Goal: Transaction & Acquisition: Purchase product/service

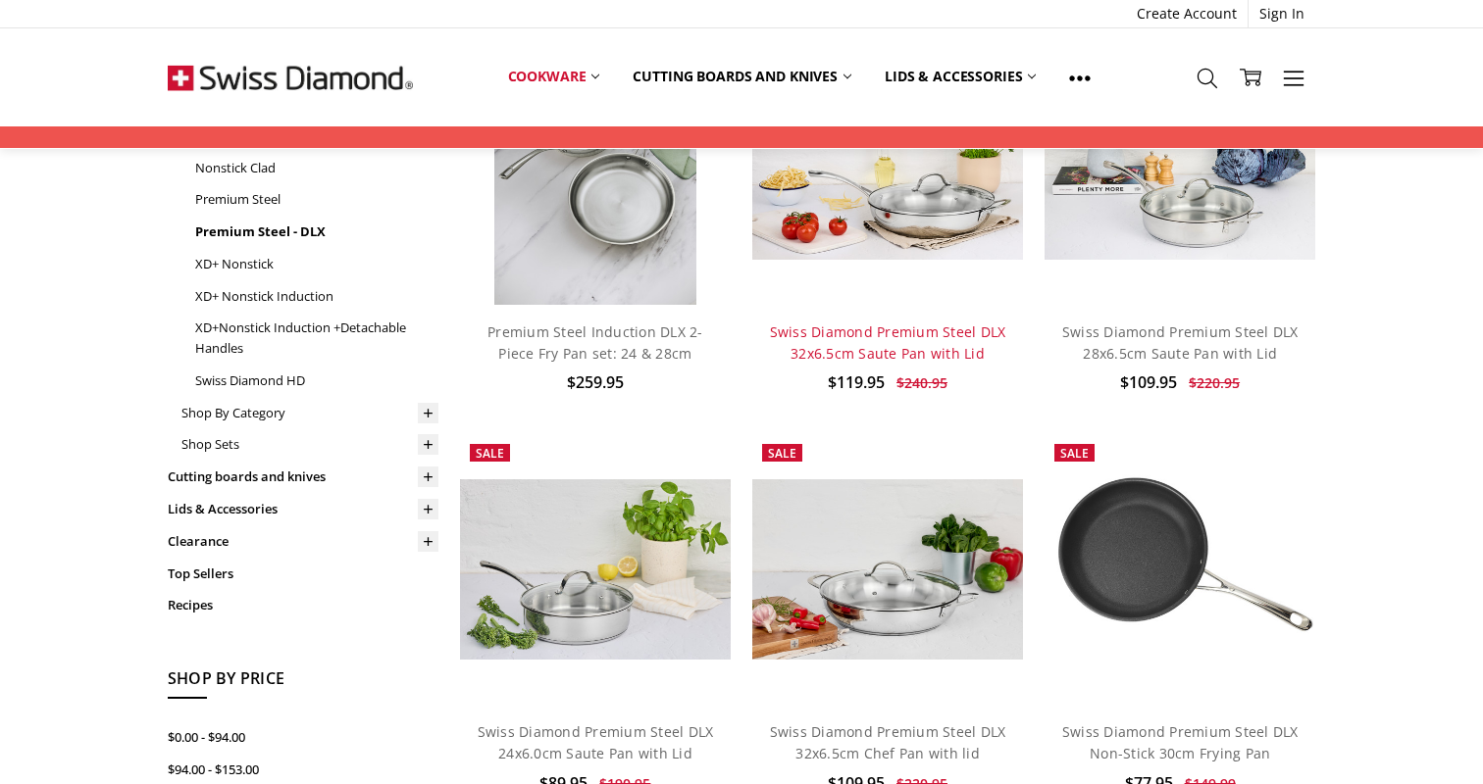
scroll to position [253, 0]
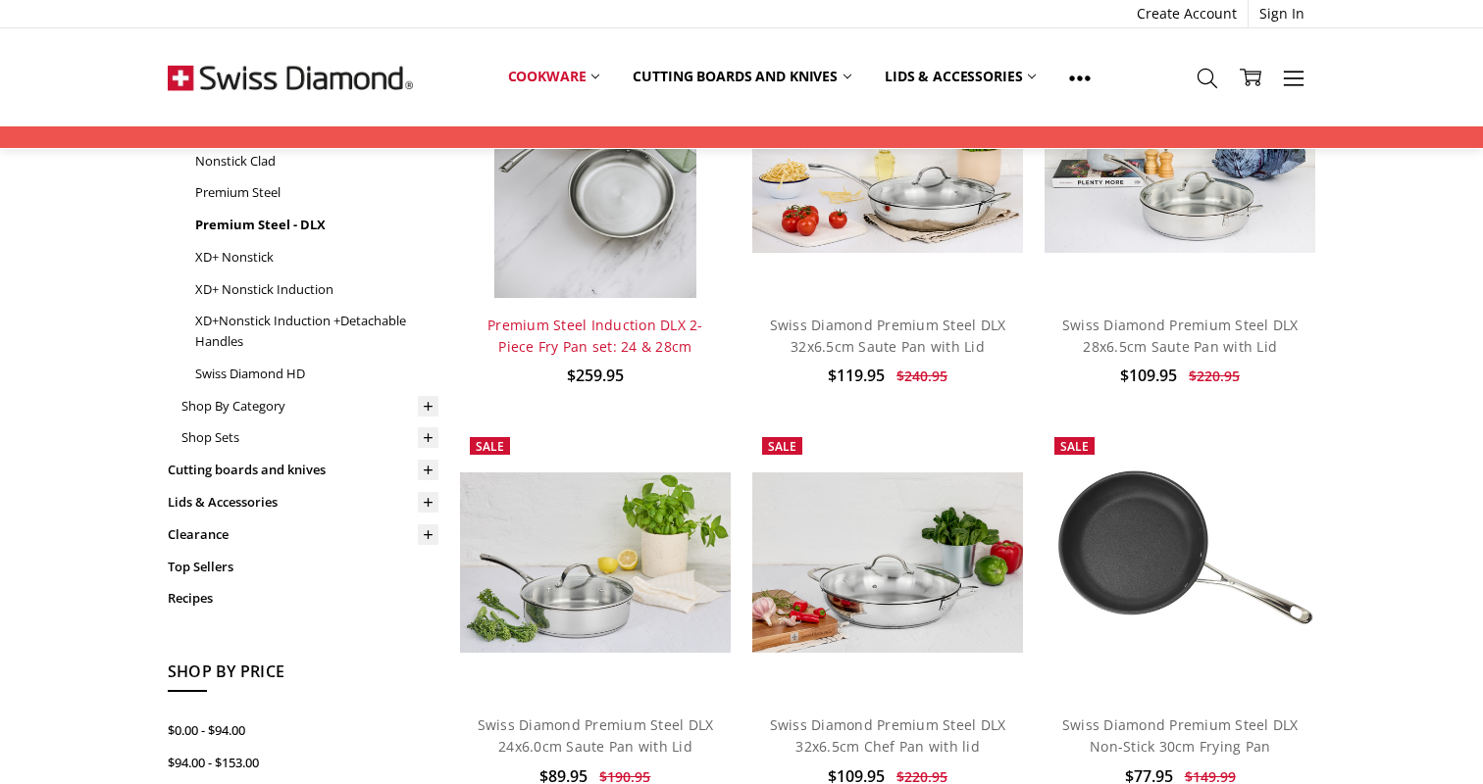
click at [622, 316] on link "Premium Steel Induction DLX 2-Piece Fry Pan set: 24 & 28cm" at bounding box center [595, 336] width 216 height 40
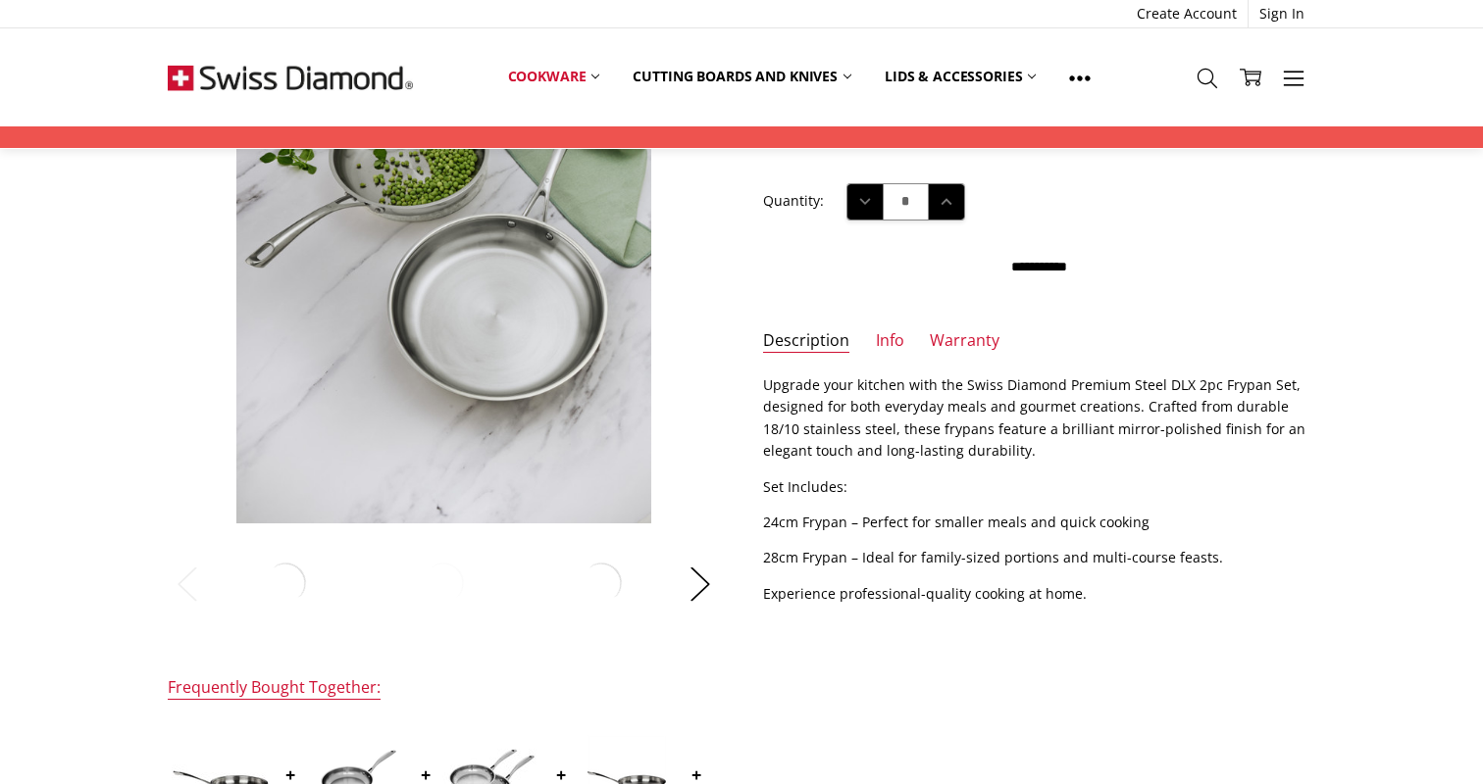
scroll to position [247, 0]
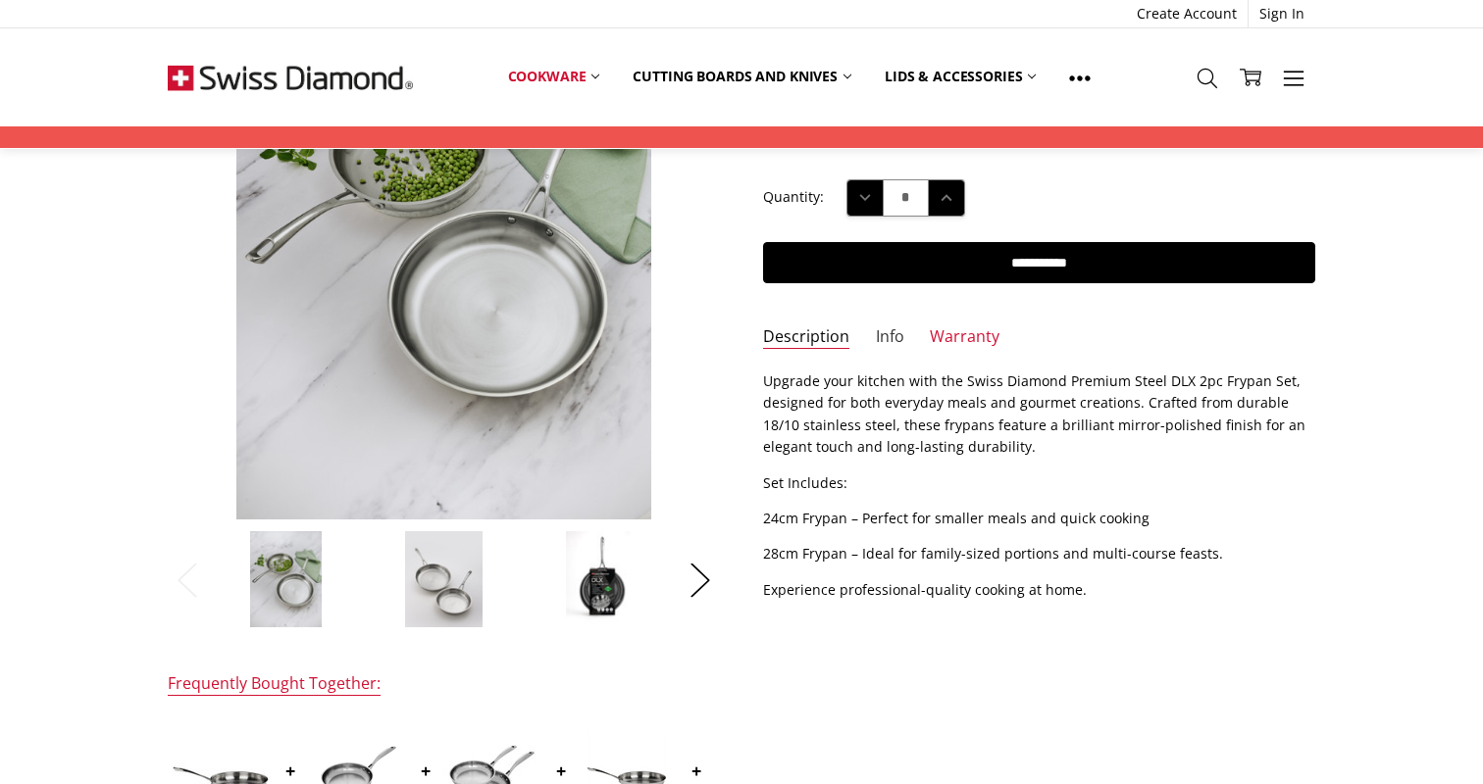
click at [889, 330] on link "Info" at bounding box center [890, 338] width 28 height 23
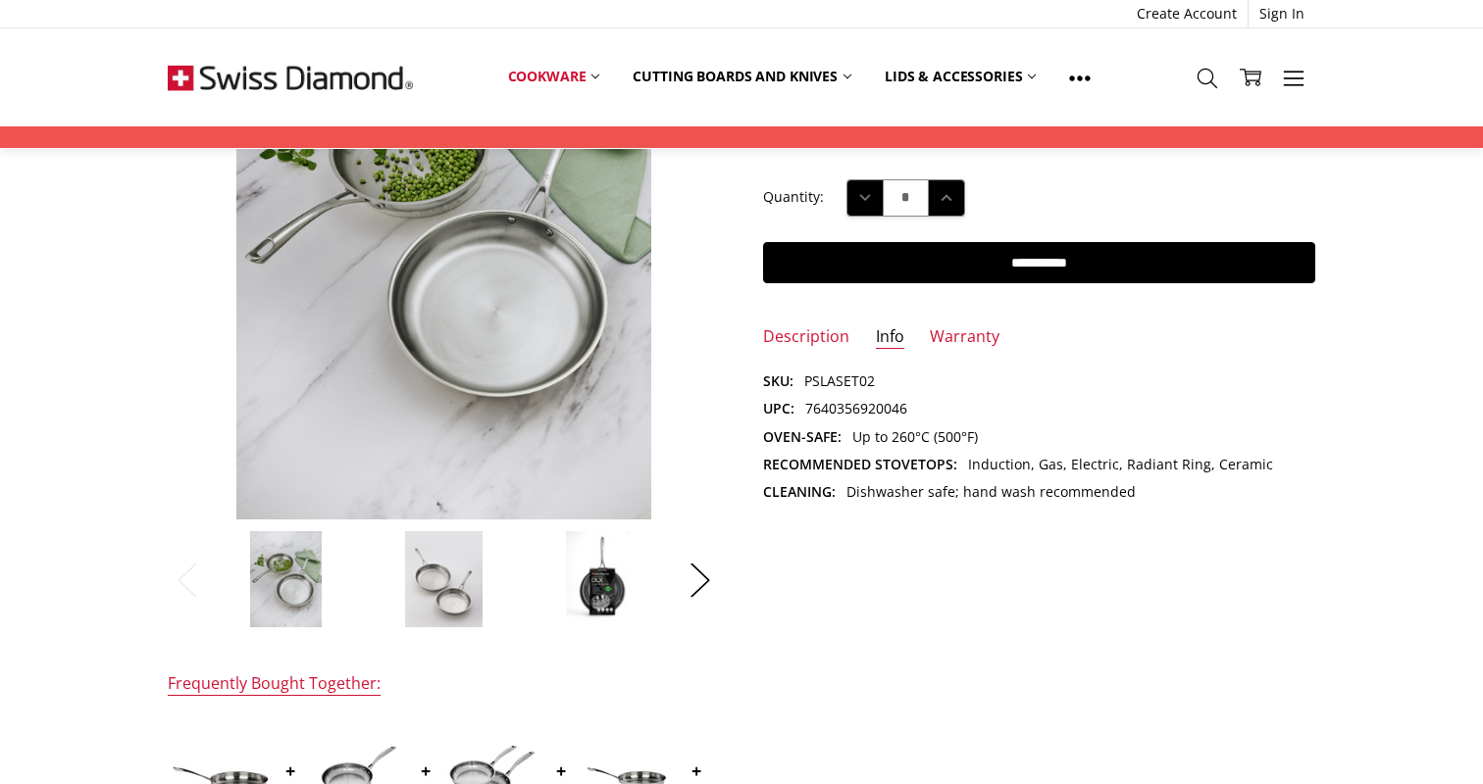
click at [429, 579] on img at bounding box center [443, 579] width 78 height 98
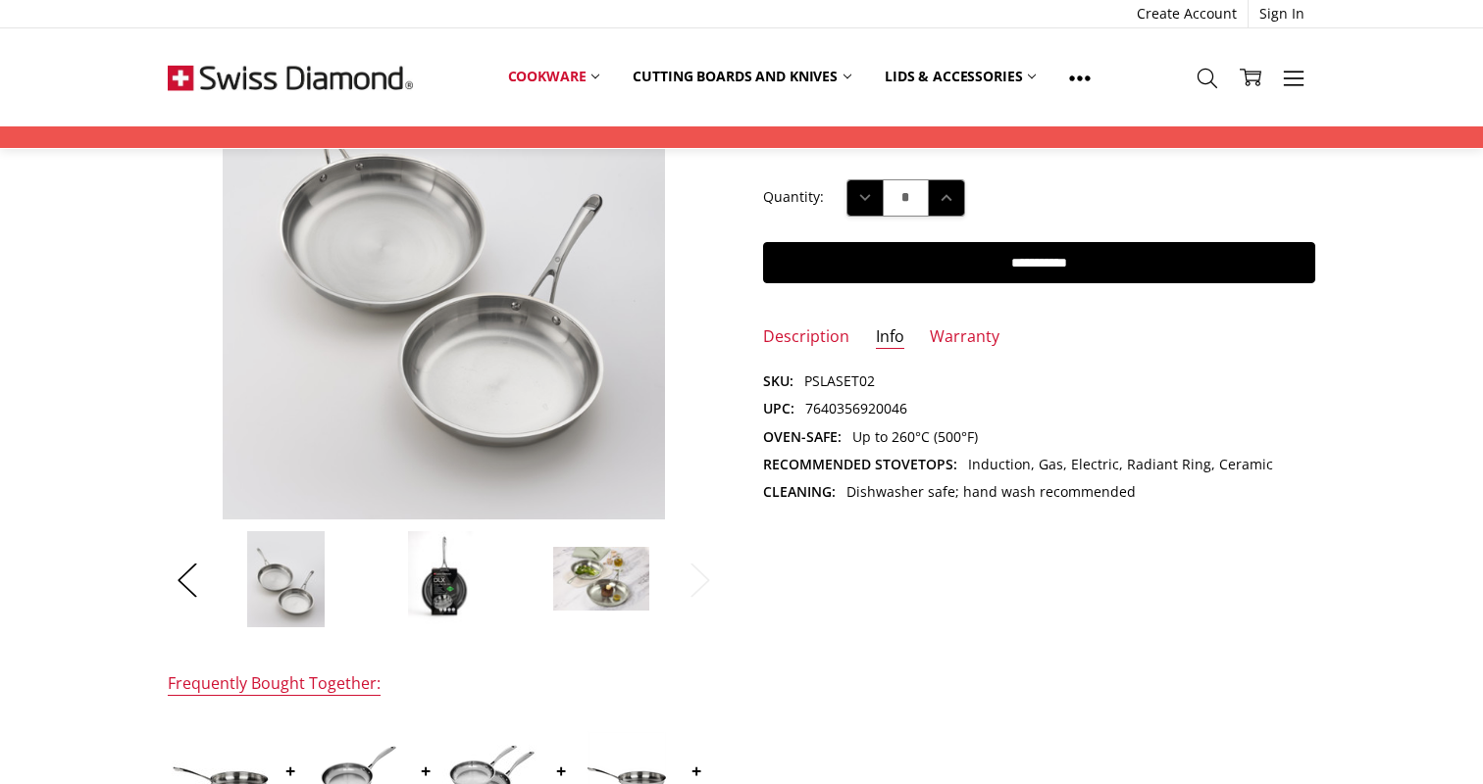
click at [458, 587] on img at bounding box center [444, 579] width 75 height 98
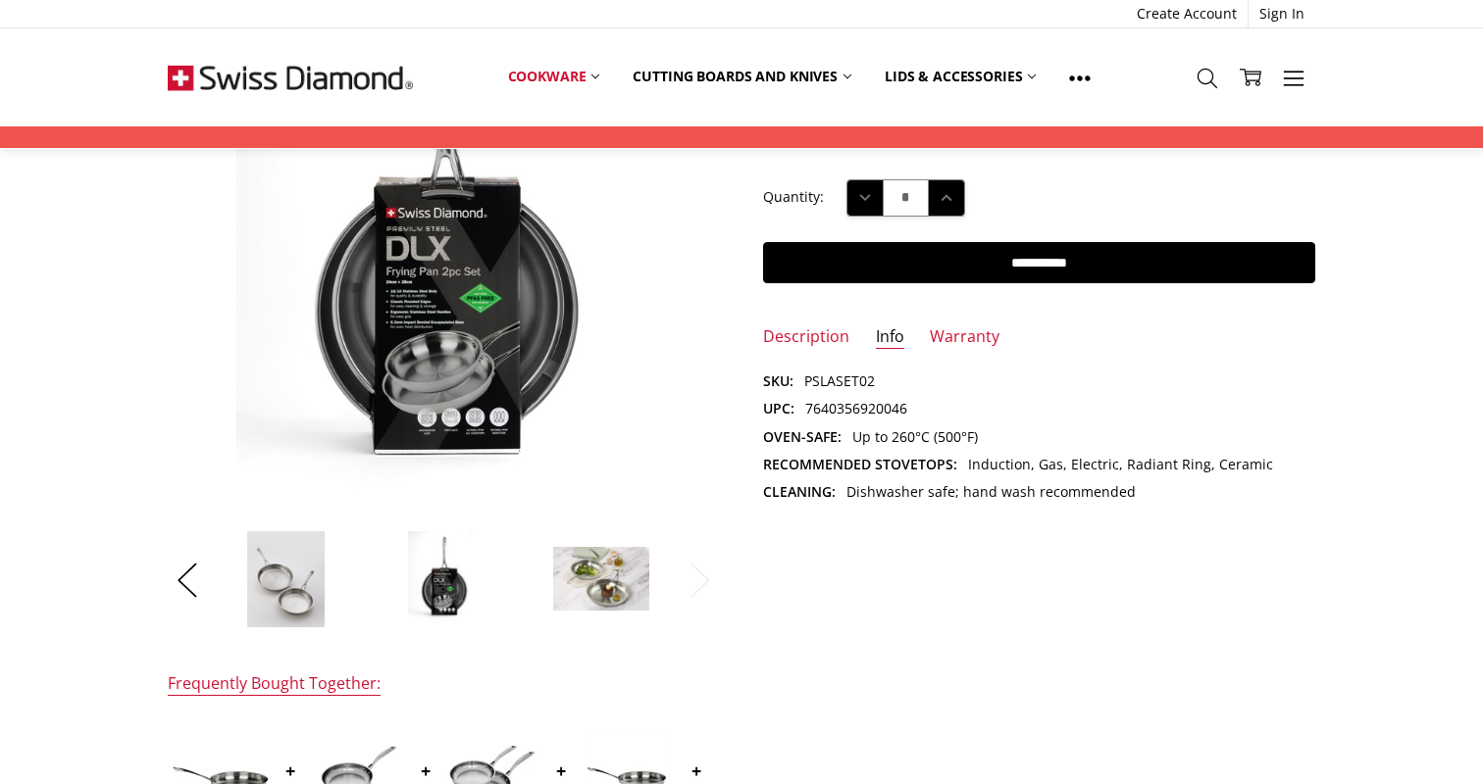
click at [568, 571] on img at bounding box center [601, 579] width 98 height 67
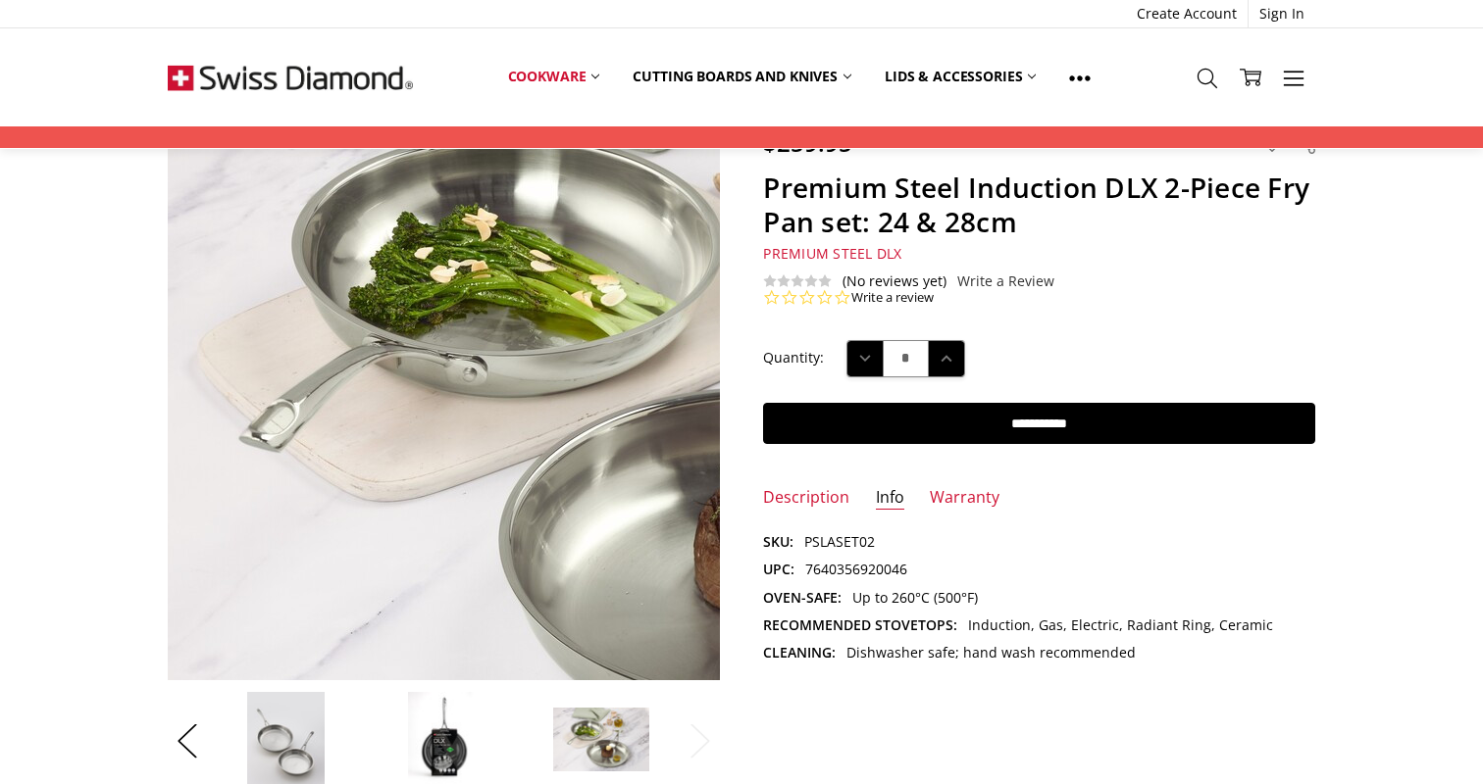
scroll to position [76, 0]
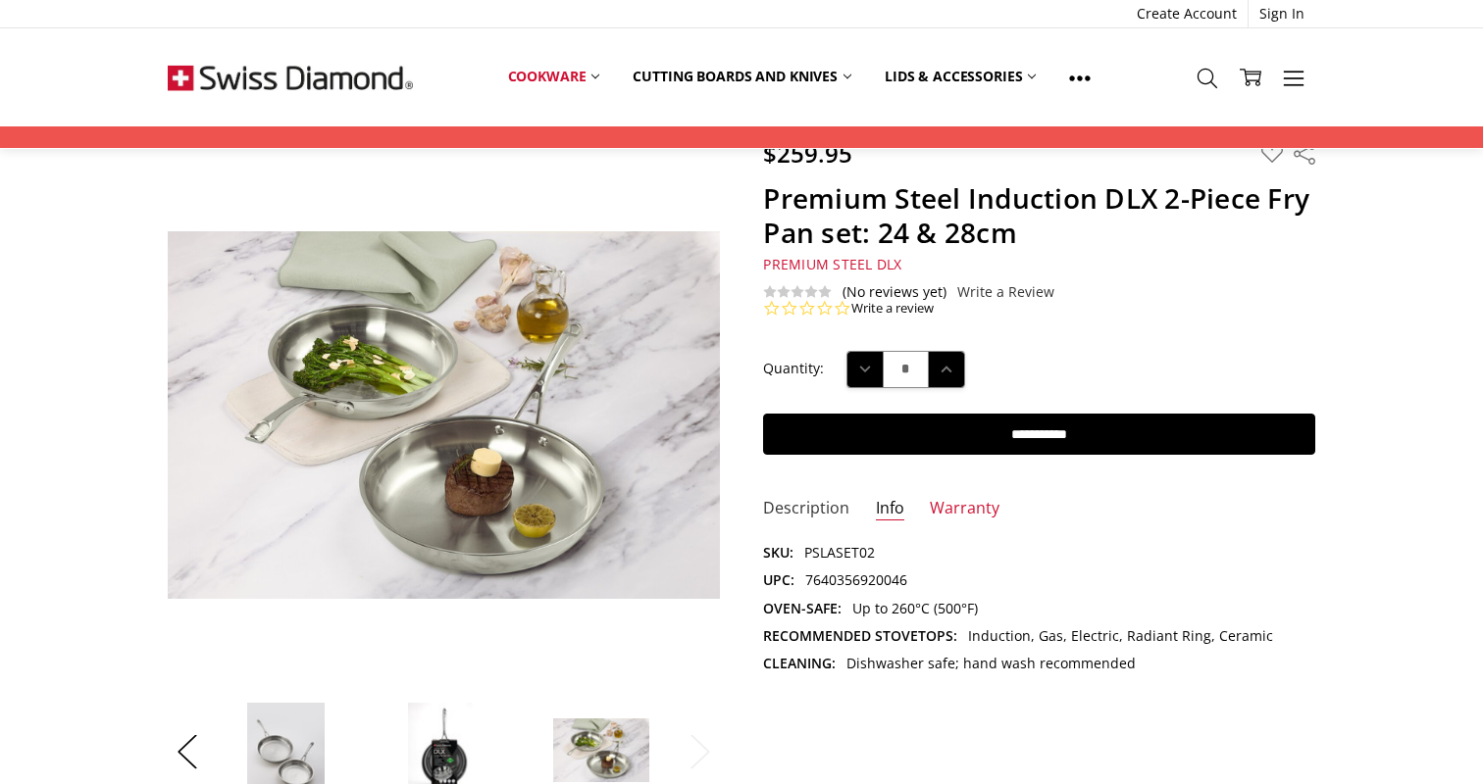
click at [809, 502] on link "Description" at bounding box center [806, 509] width 86 height 23
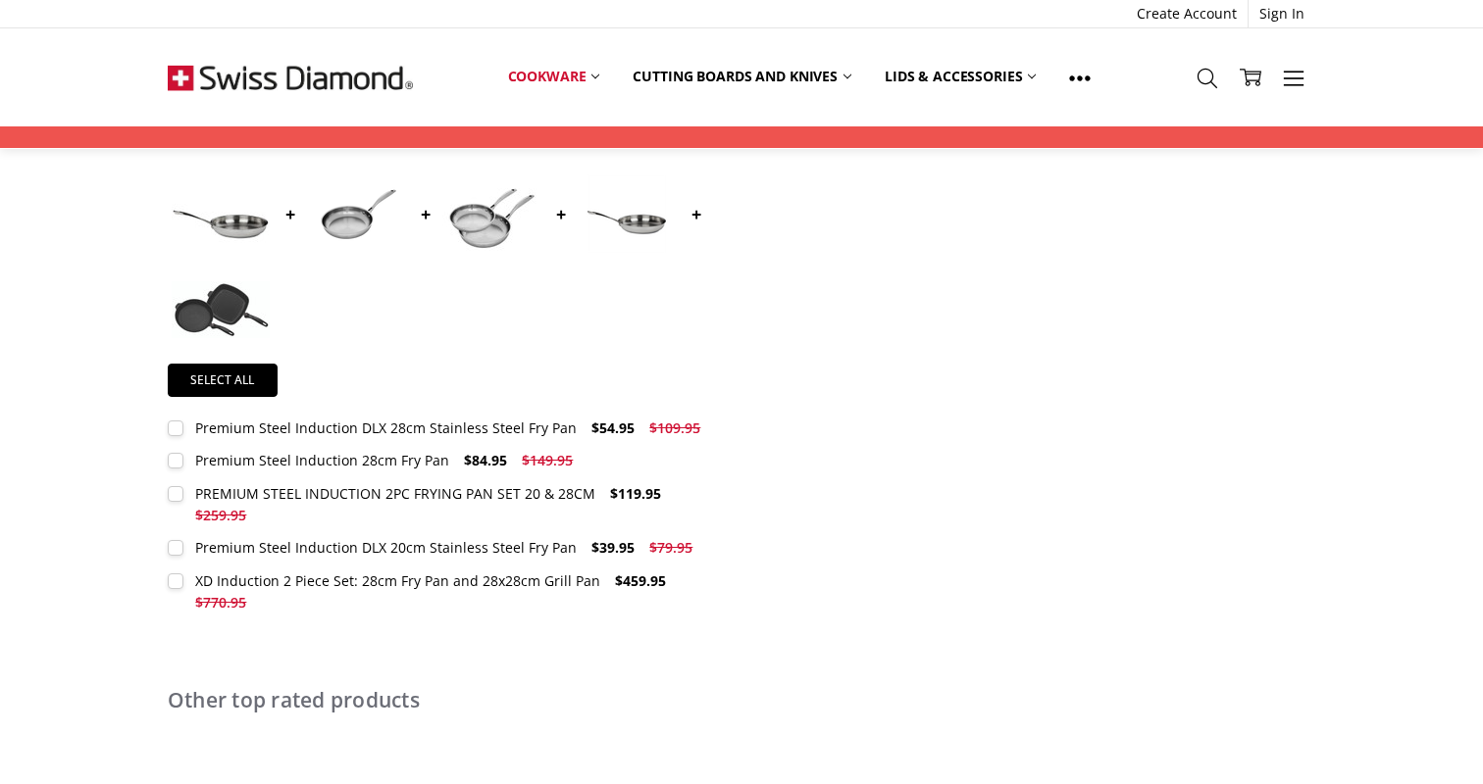
scroll to position [681, 0]
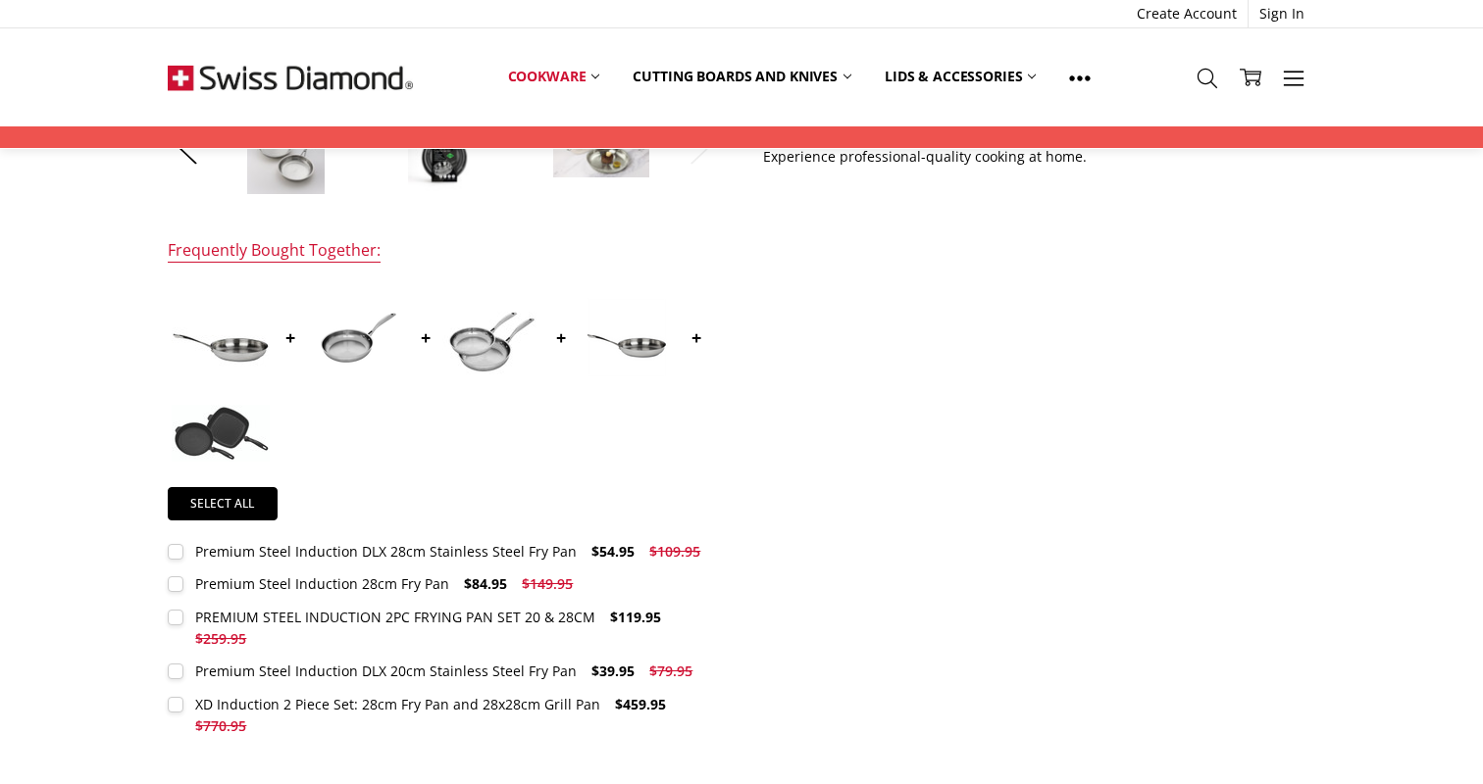
click at [234, 346] on img at bounding box center [221, 337] width 98 height 98
click at [608, 552] on span "$54.95" at bounding box center [612, 551] width 43 height 19
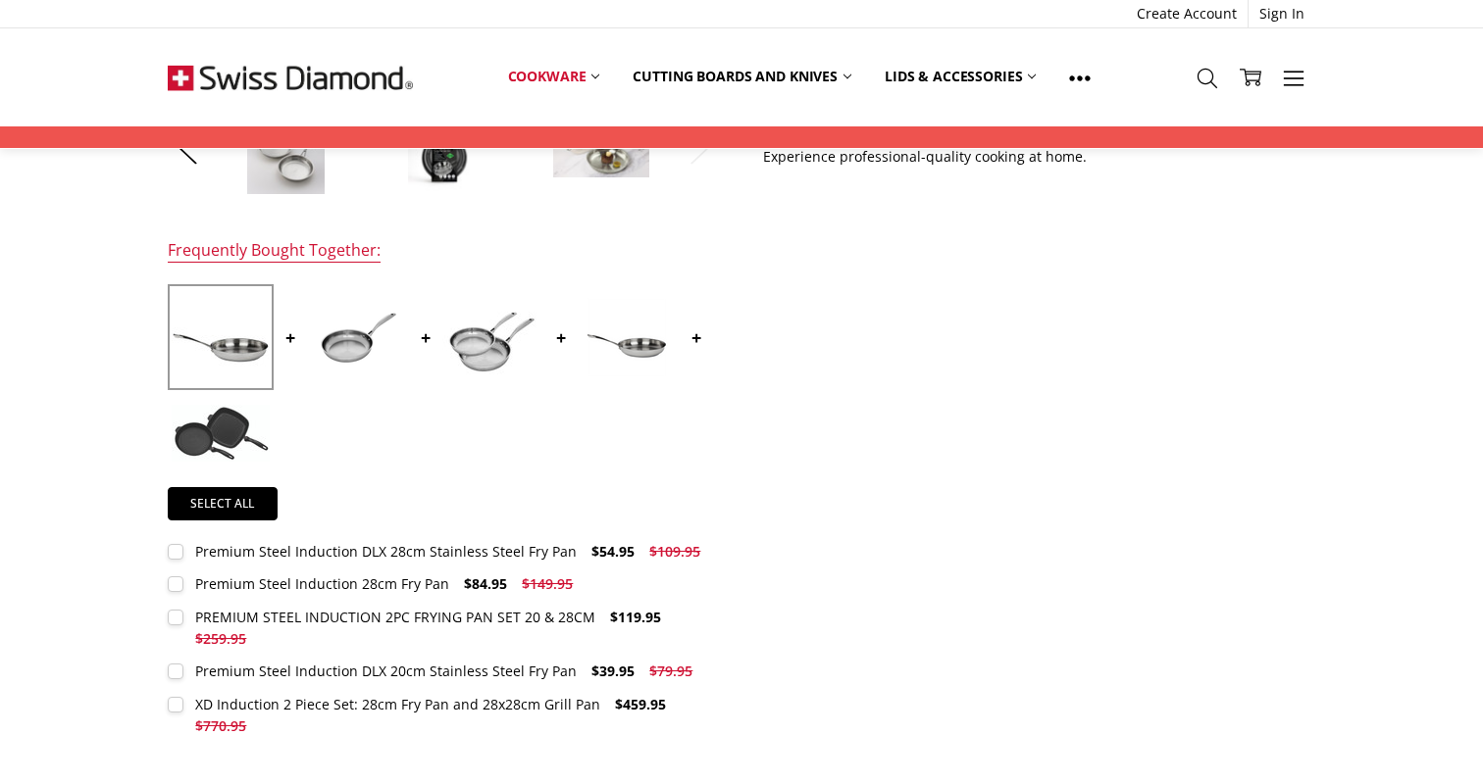
click at [483, 551] on div "Premium Steel Induction DLX 28cm Stainless Steel Fry Pan" at bounding box center [385, 551] width 381 height 19
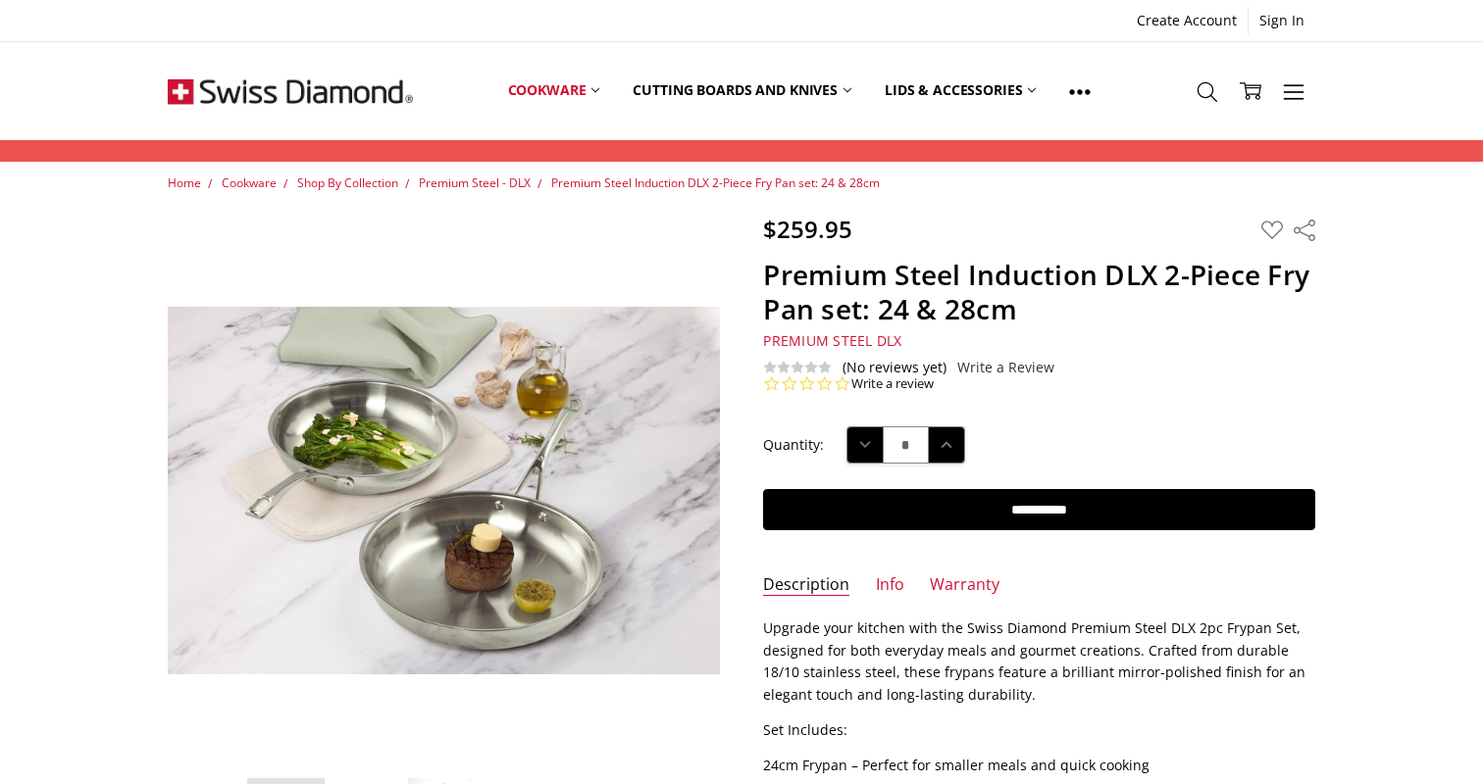
scroll to position [-2, 0]
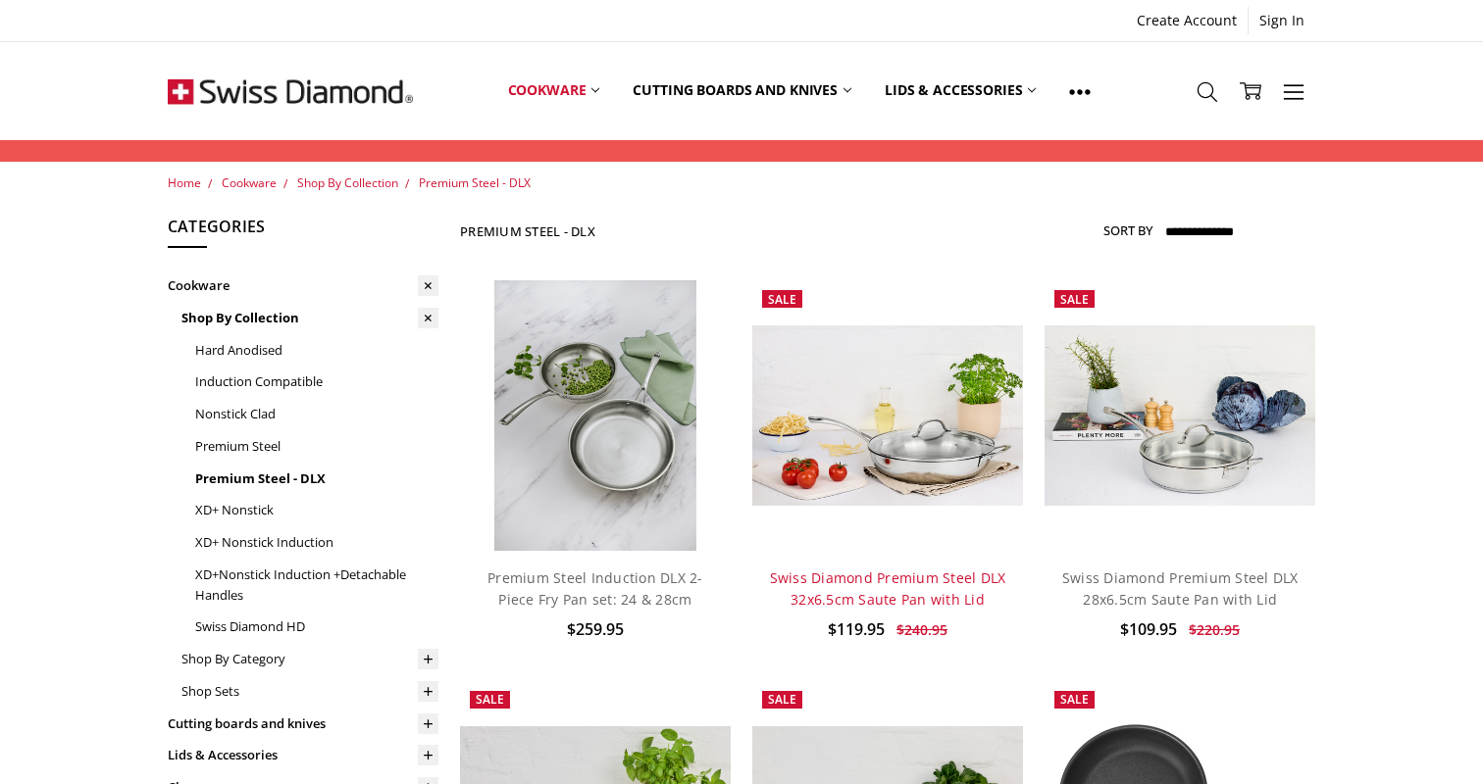
click at [878, 591] on link "Swiss Diamond Premium Steel DLX 32x6.5cm Saute Pan with Lid" at bounding box center [888, 589] width 236 height 40
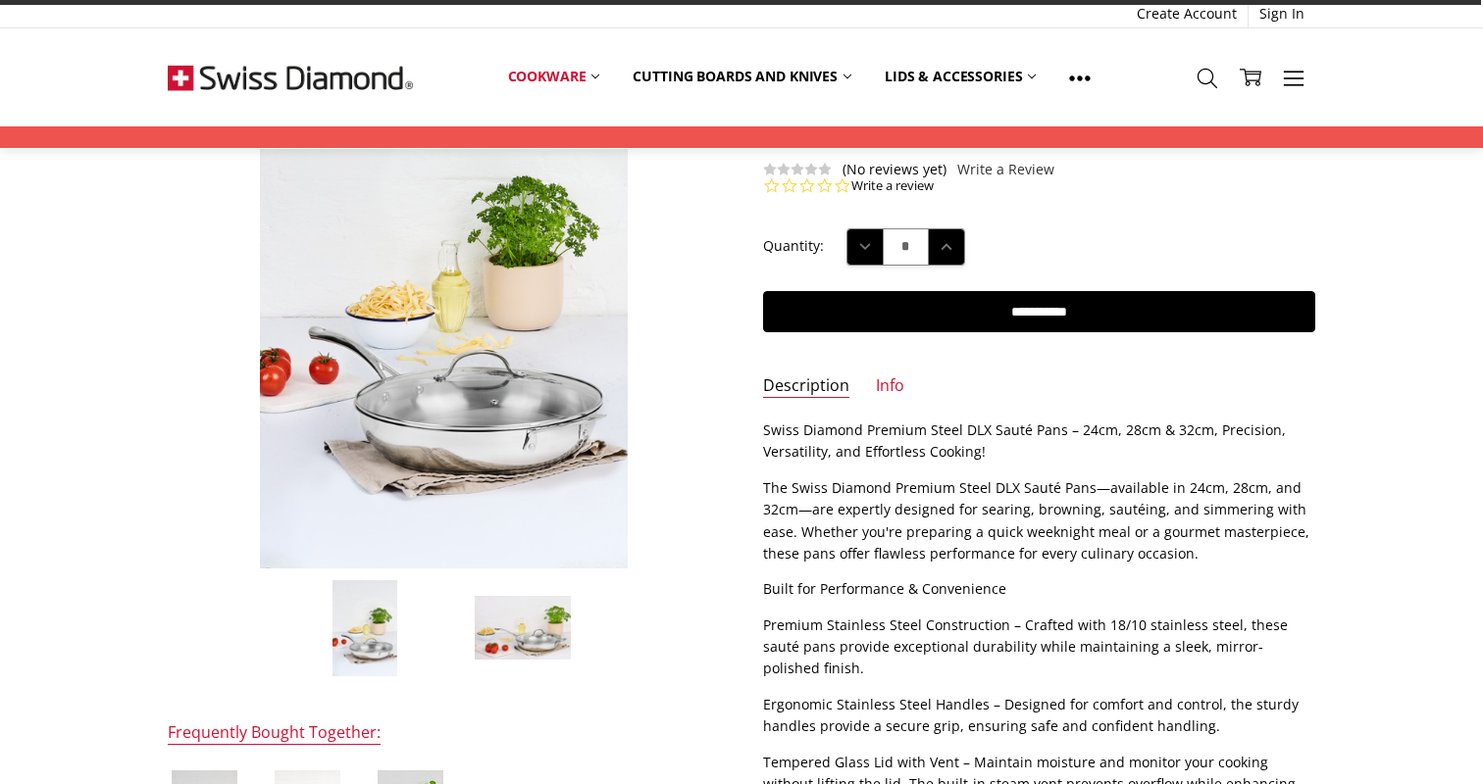
scroll to position [259, 0]
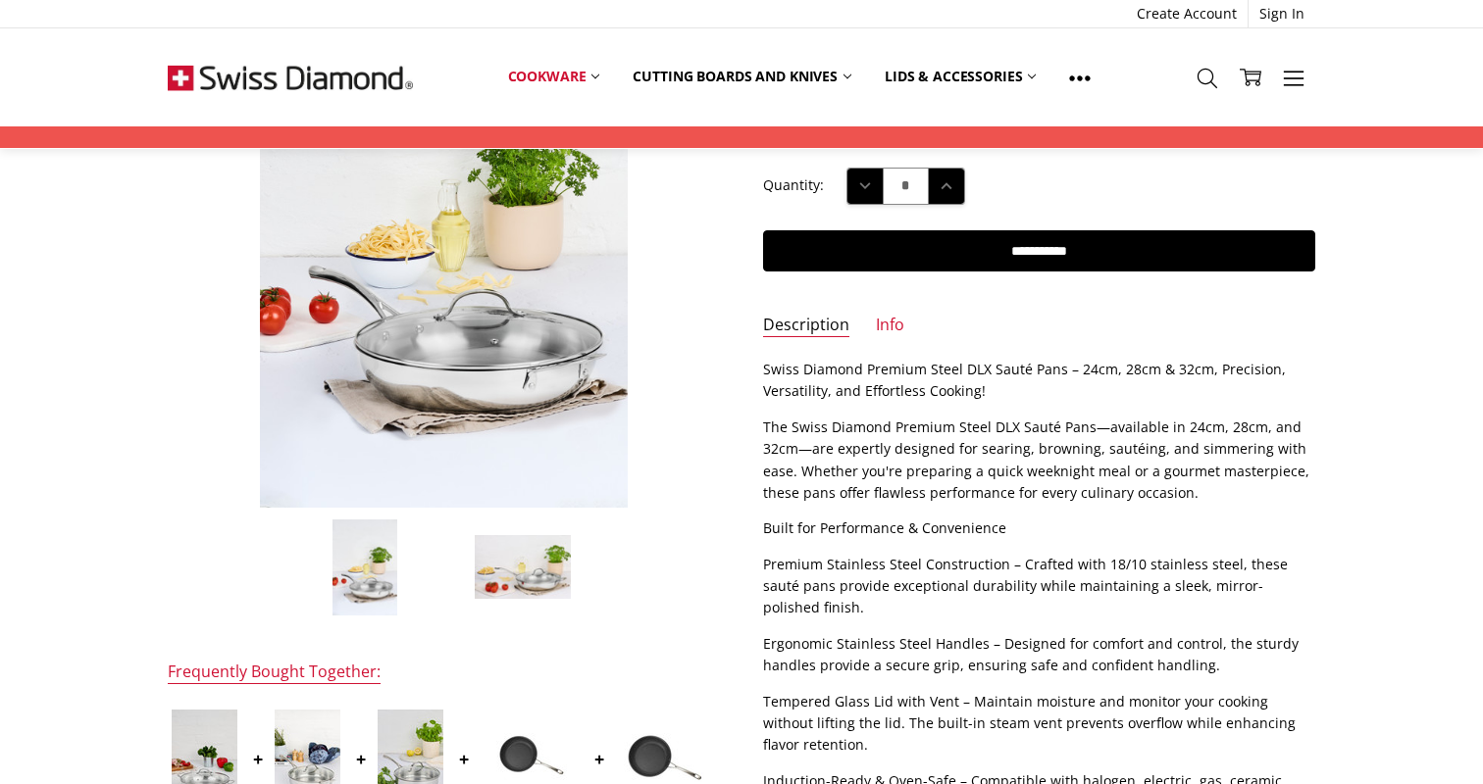
click at [532, 577] on img at bounding box center [523, 567] width 98 height 67
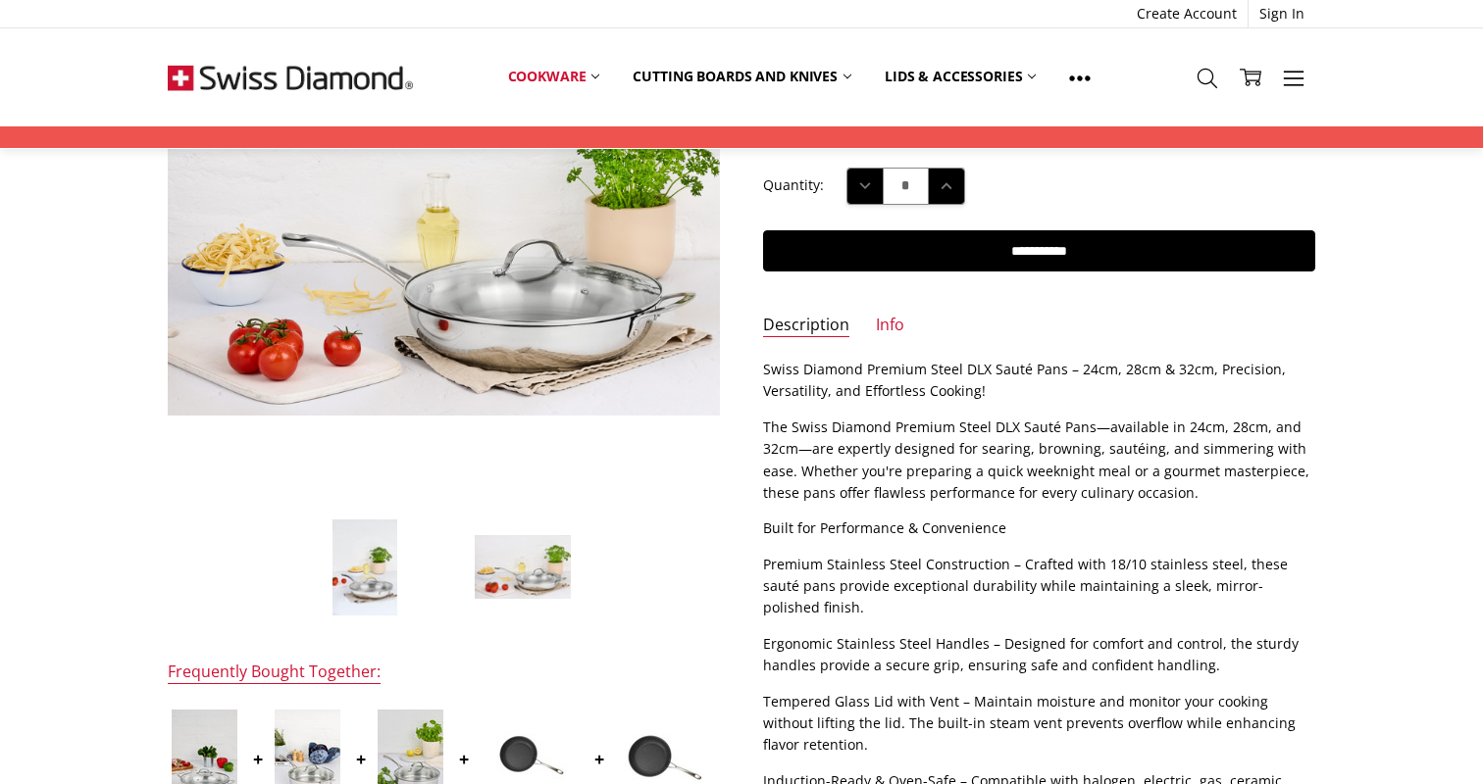
scroll to position [311, 0]
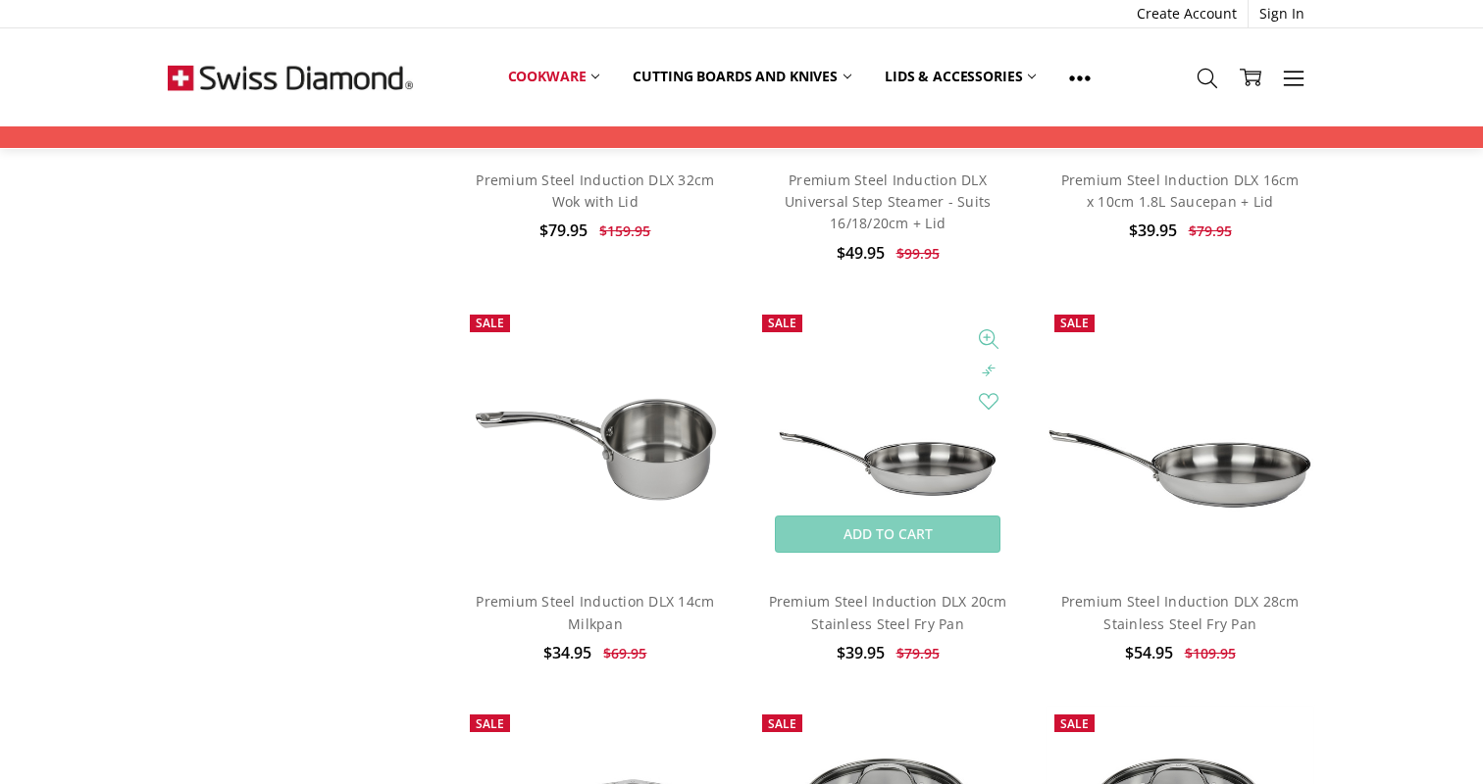
scroll to position [2120, 0]
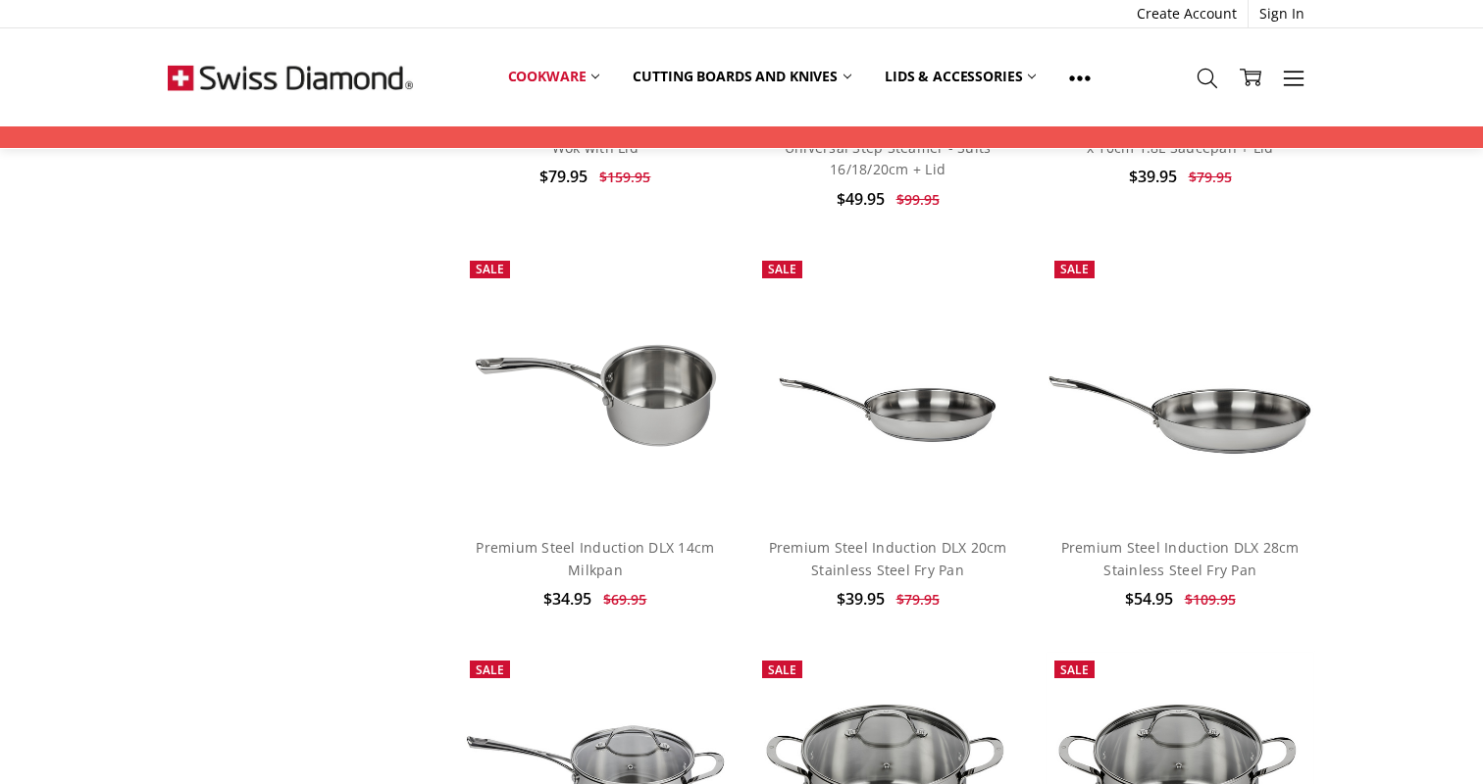
click at [1236, 537] on h4 "Premium Steel Induction DLX 28cm Stainless Steel Fry Pan" at bounding box center [1179, 559] width 249 height 44
click at [1236, 542] on link "Premium Steel Induction DLX 28cm Stainless Steel Fry Pan" at bounding box center [1180, 558] width 238 height 40
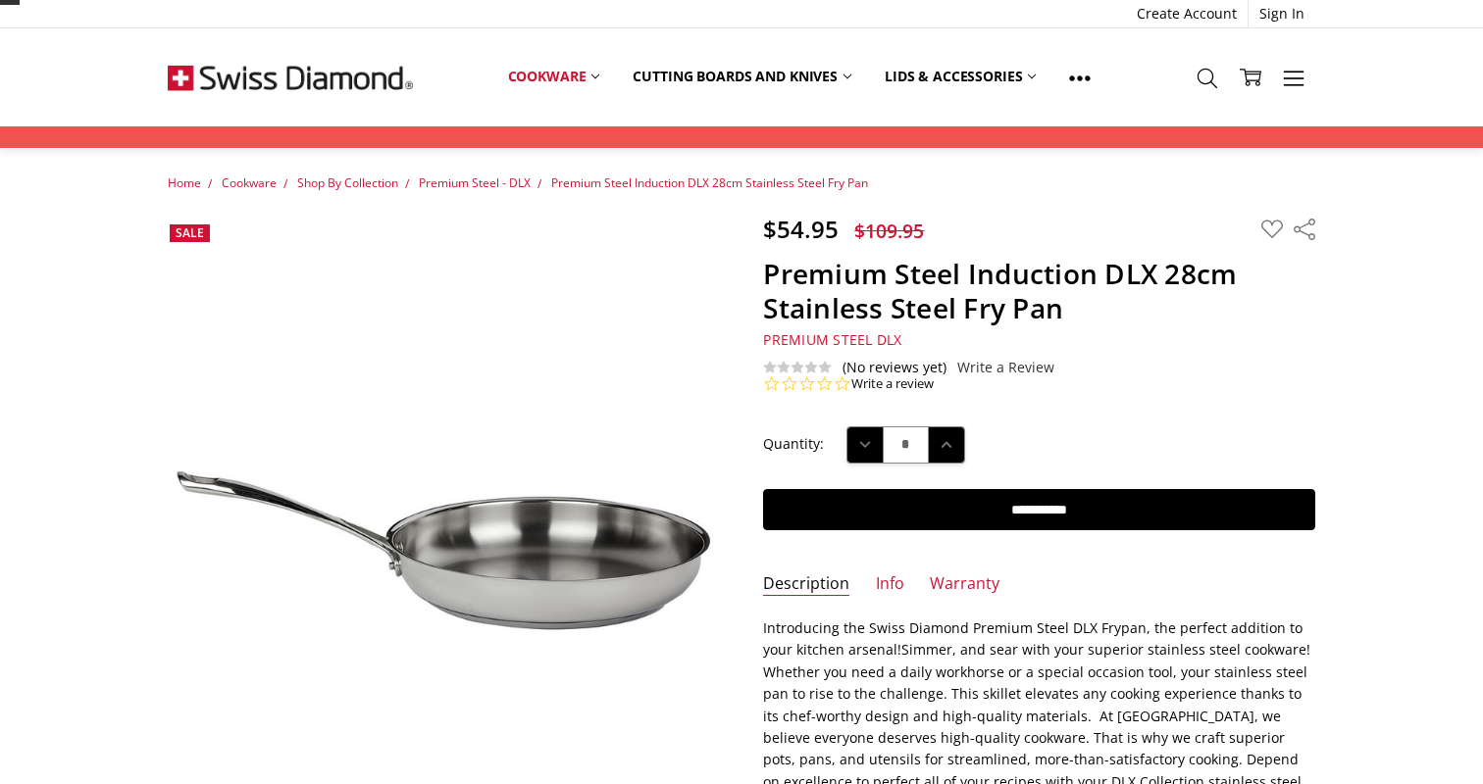
scroll to position [97, 0]
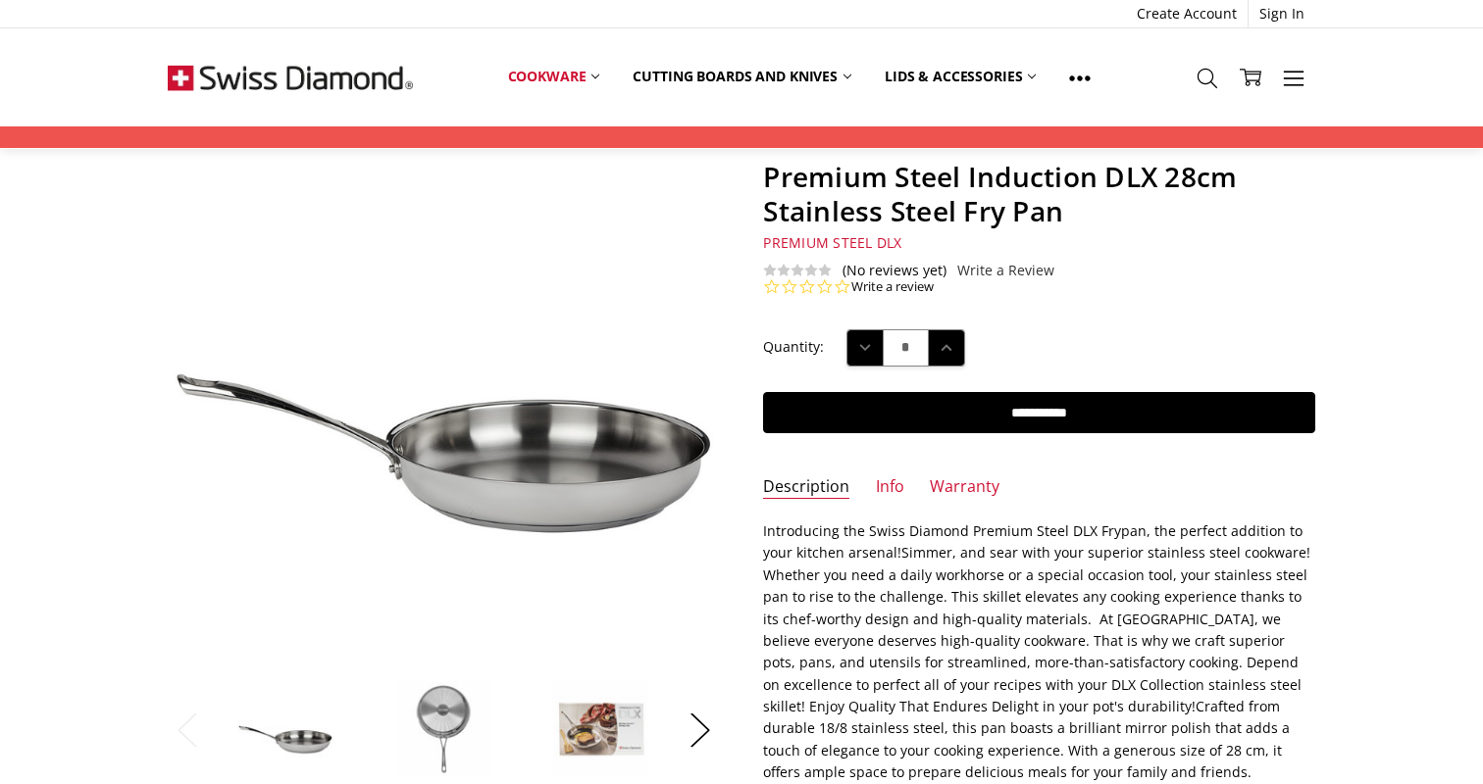
click at [452, 709] on img at bounding box center [443, 730] width 98 height 98
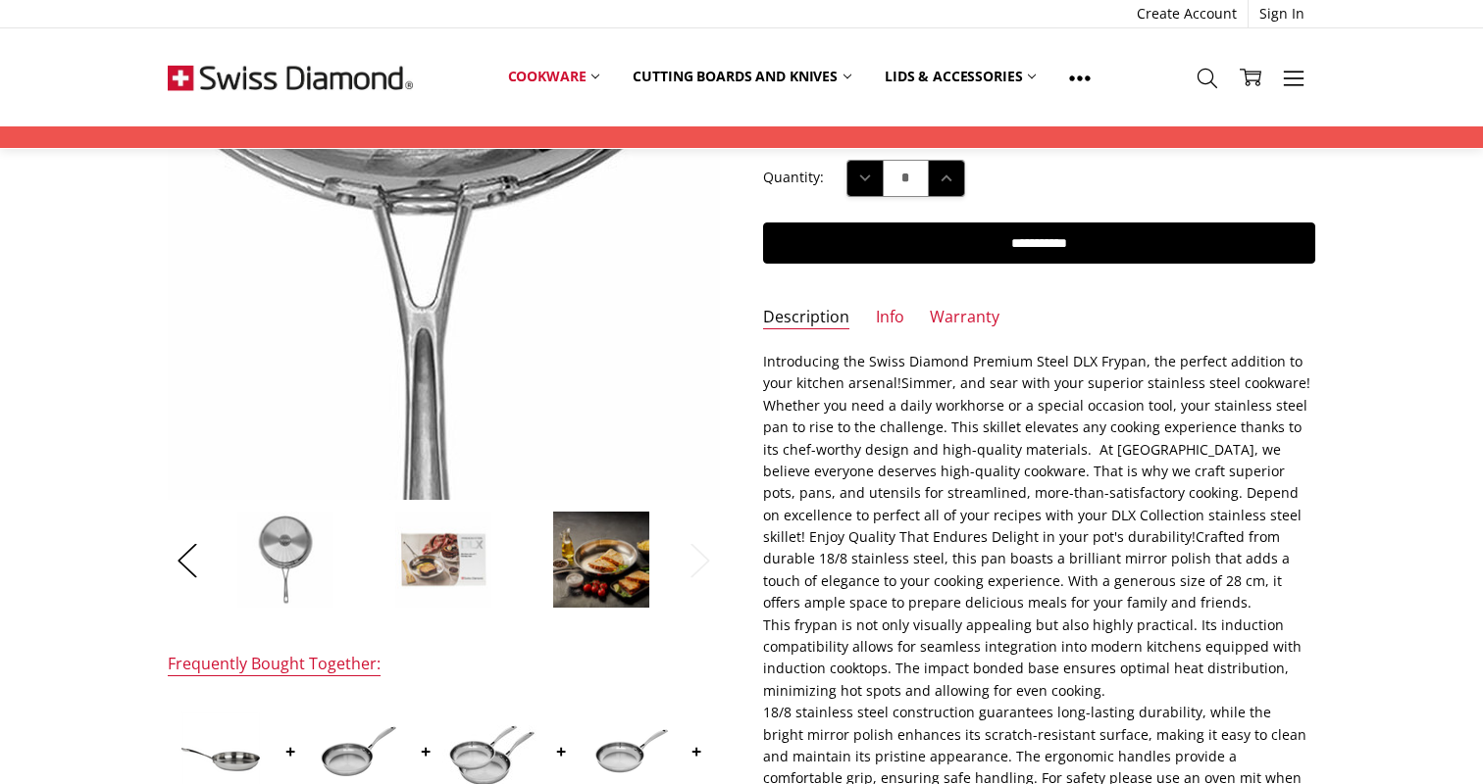
scroll to position [269, 0]
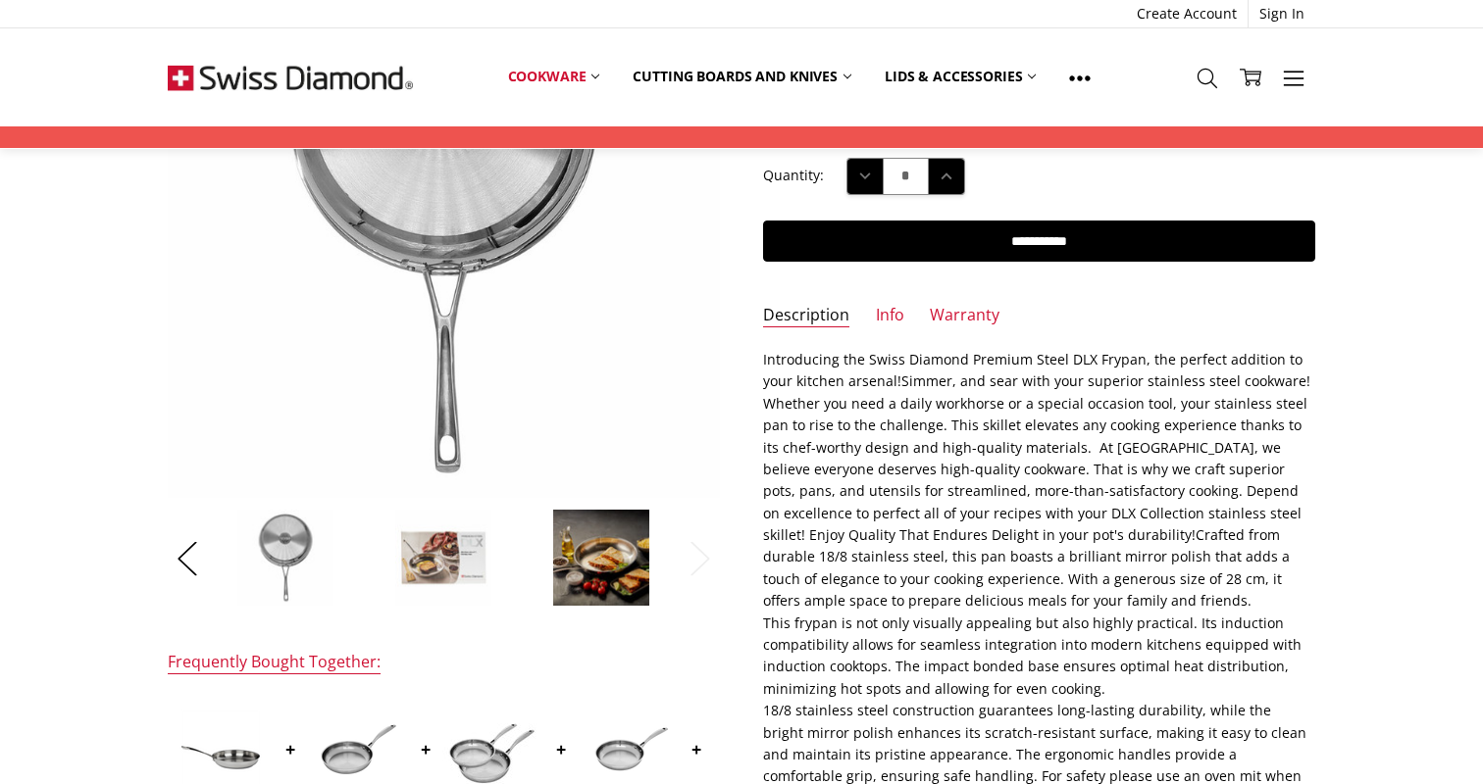
click at [464, 547] on img at bounding box center [443, 558] width 98 height 98
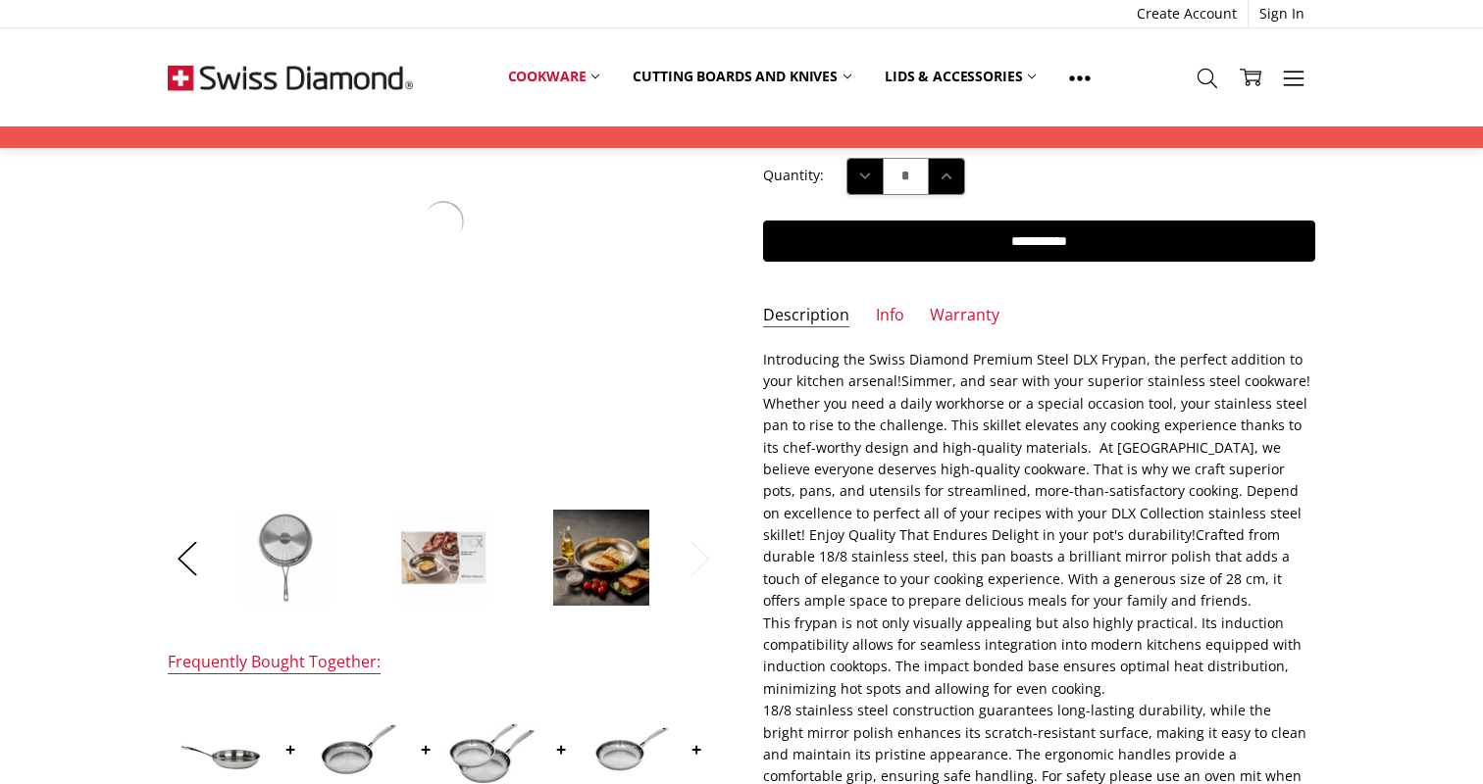
click at [580, 559] on img at bounding box center [601, 558] width 98 height 98
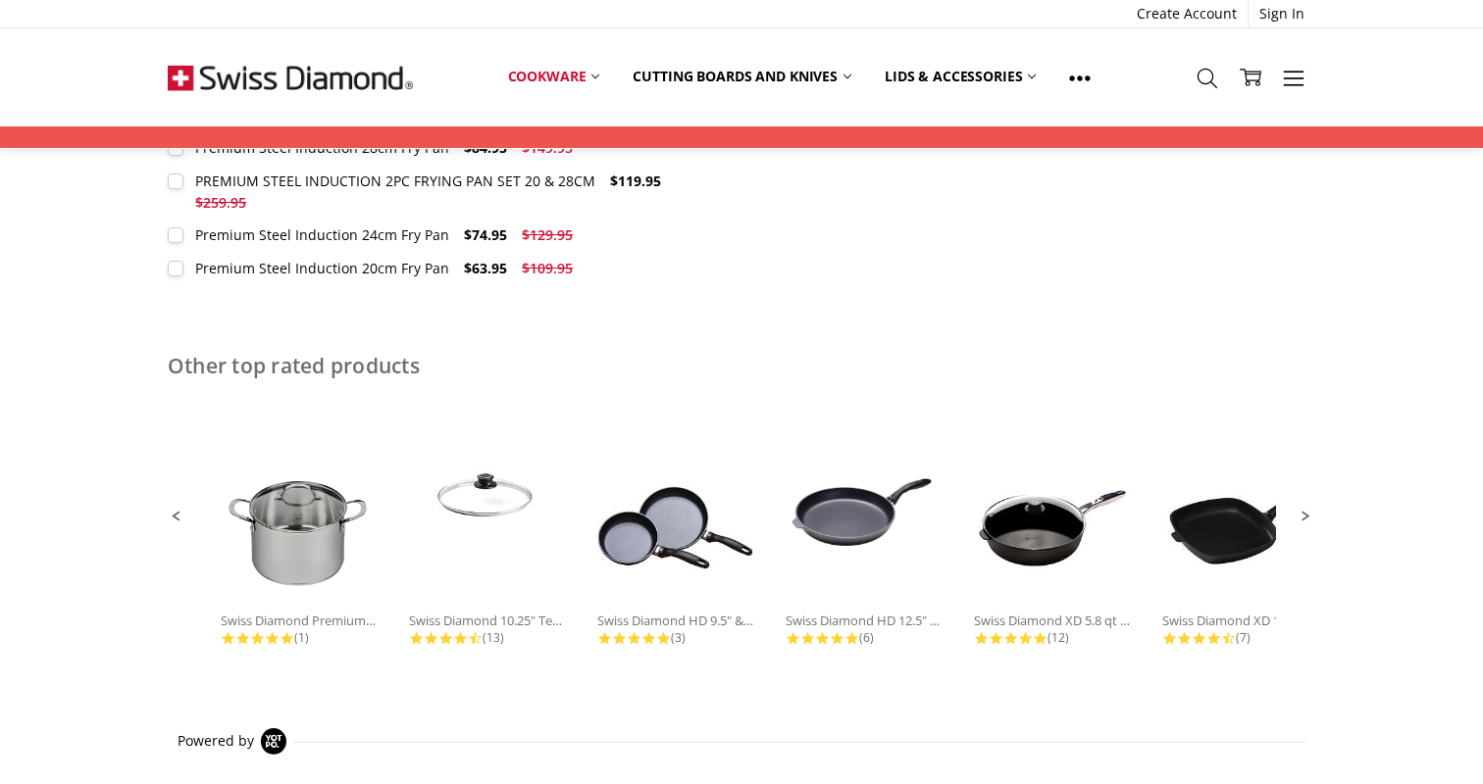
scroll to position [1091, 0]
